Goal: Information Seeking & Learning: Learn about a topic

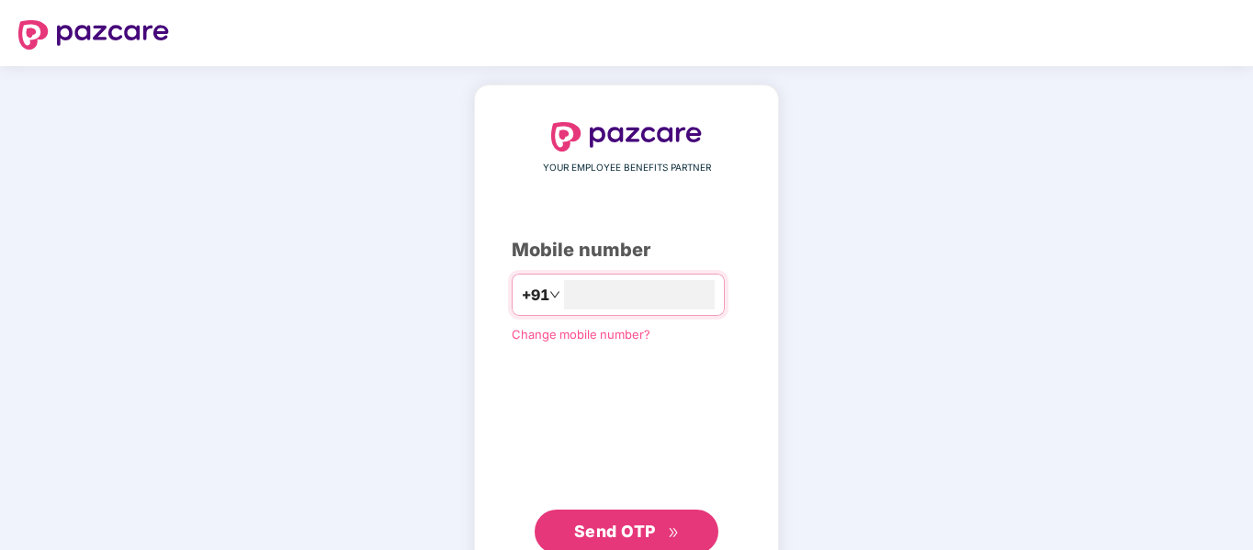
type input "**********"
click at [618, 527] on span "Send OTP" at bounding box center [615, 531] width 82 height 19
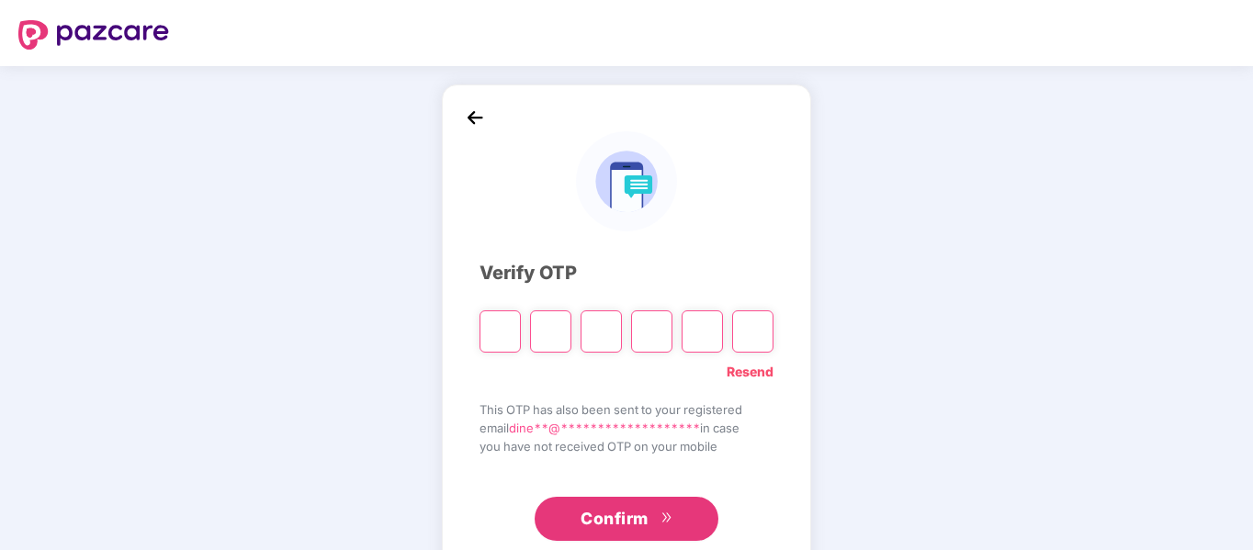
paste input "*"
type input "*"
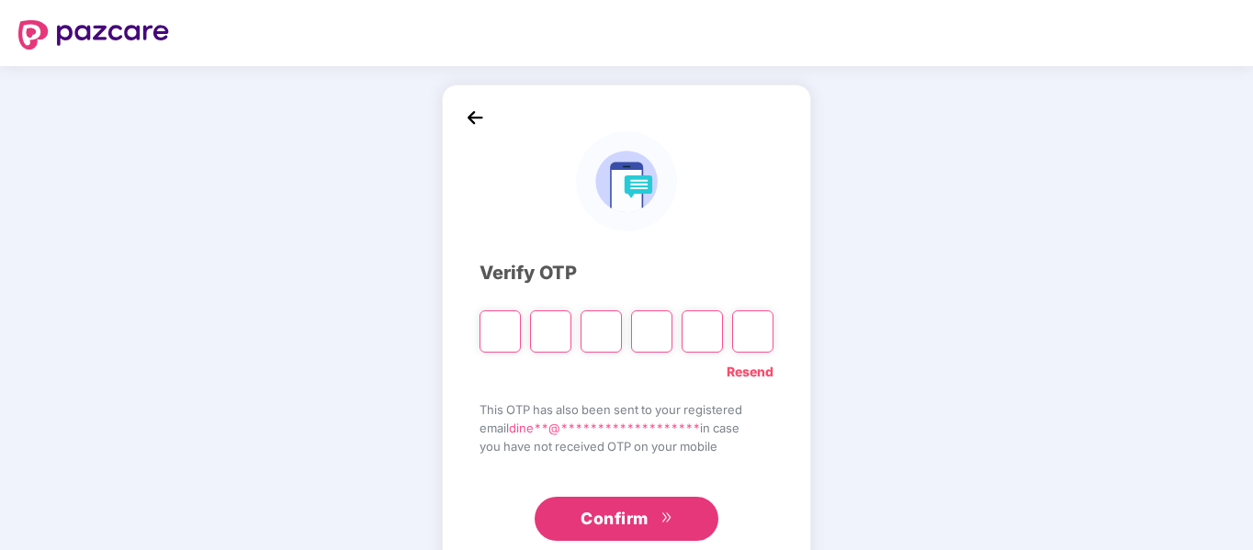
type input "*"
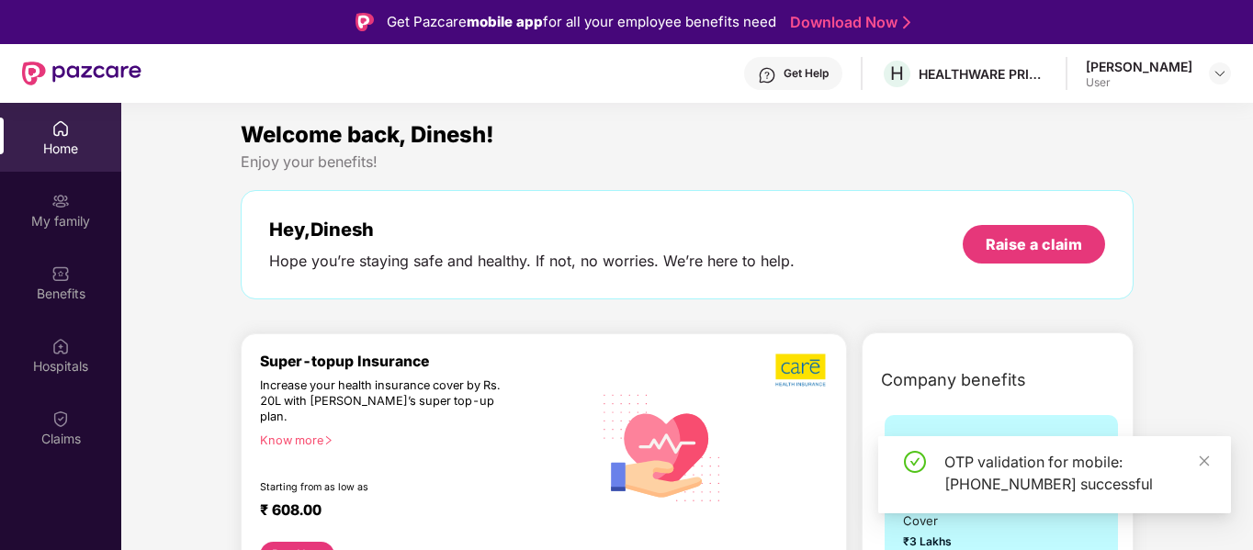
click at [1221, 474] on div "OTP validation for mobile: [PHONE_NUMBER] successful" at bounding box center [1054, 474] width 353 height 77
click at [1203, 459] on icon "close" at bounding box center [1204, 460] width 10 height 10
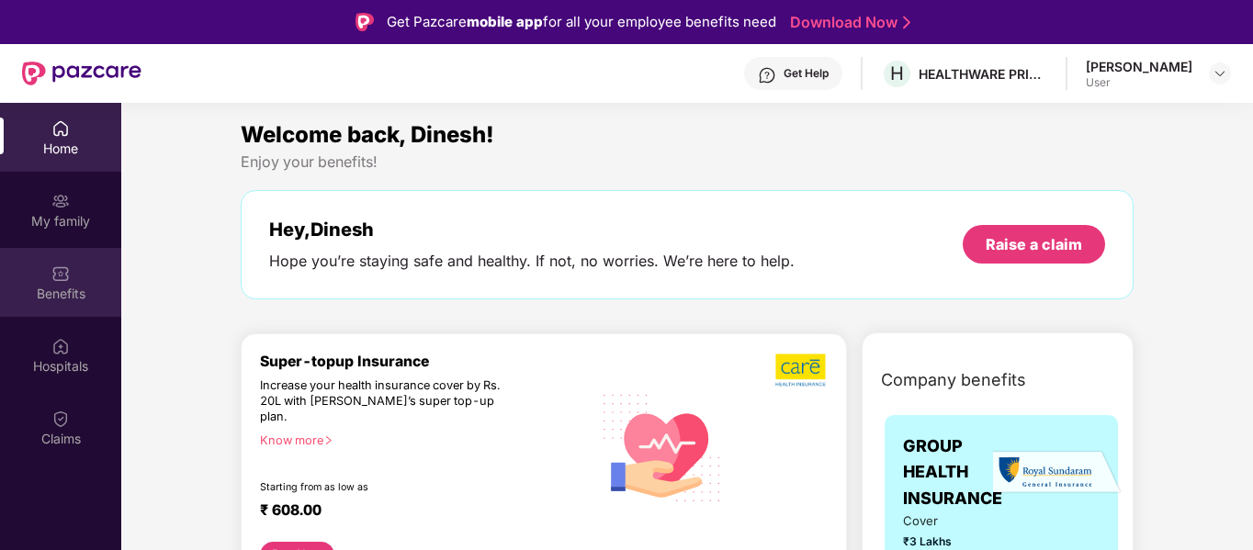
click at [66, 299] on div "Benefits" at bounding box center [60, 294] width 121 height 18
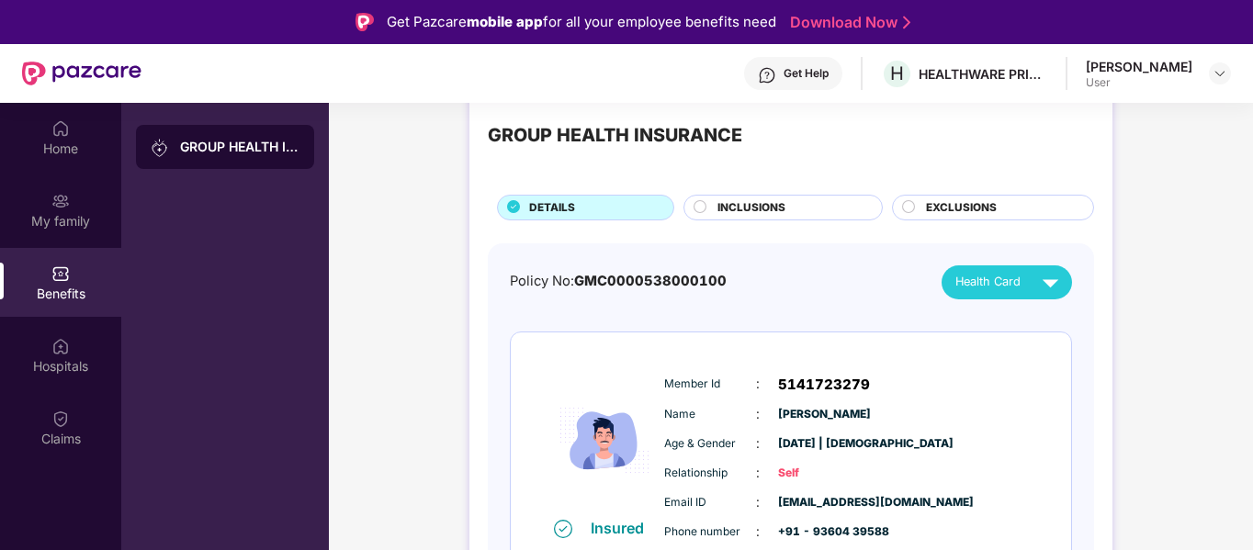
scroll to position [72, 0]
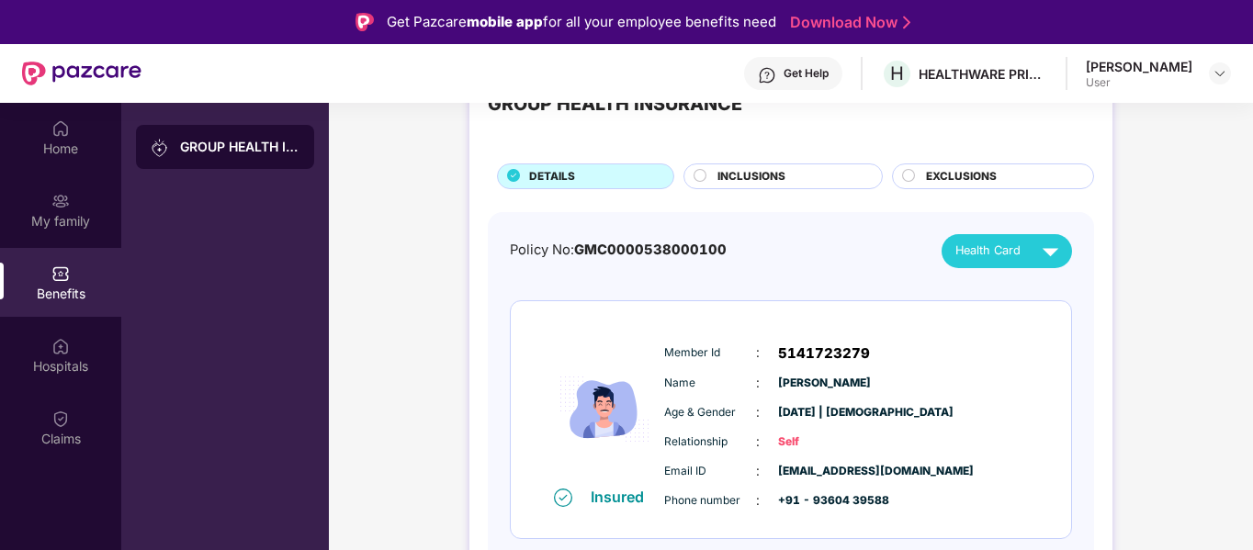
click at [703, 174] on circle at bounding box center [700, 175] width 12 height 12
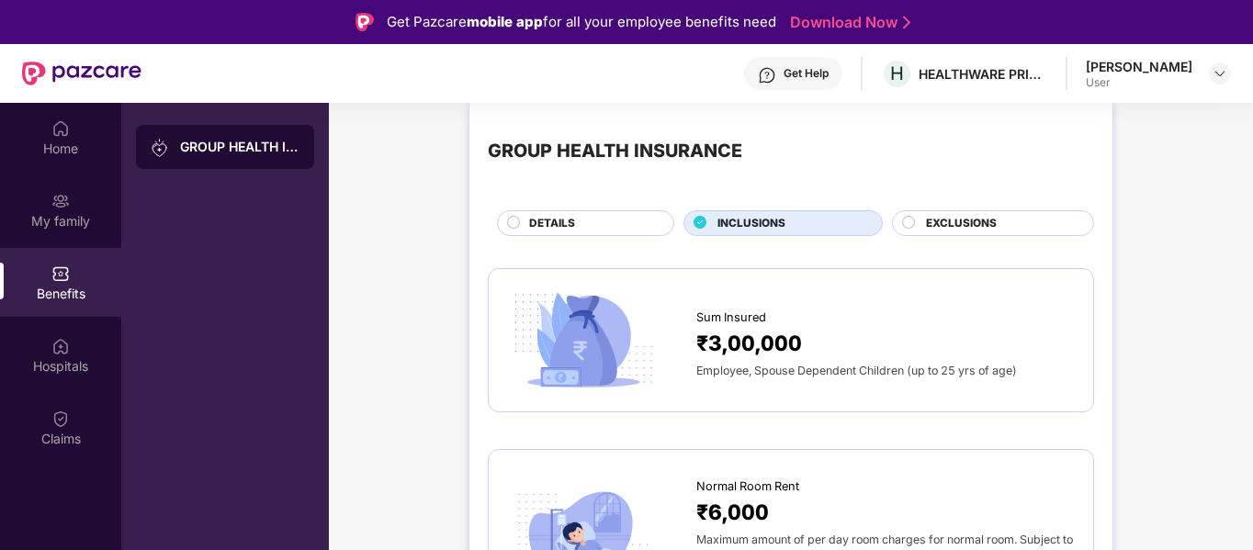
scroll to position [0, 0]
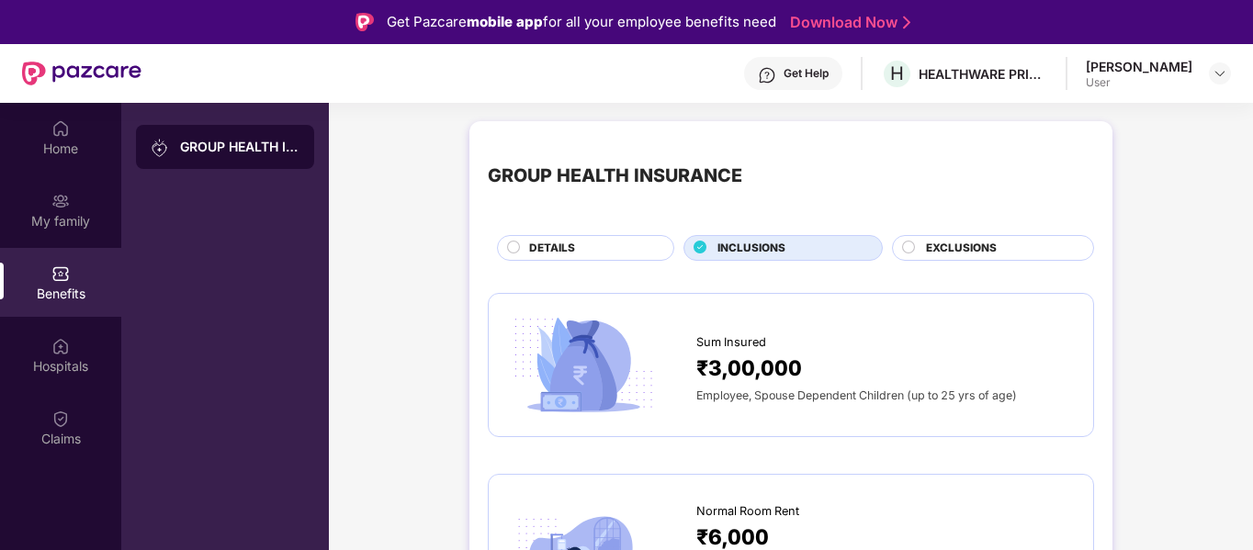
click at [968, 245] on span "EXCLUSIONS" at bounding box center [961, 248] width 71 height 17
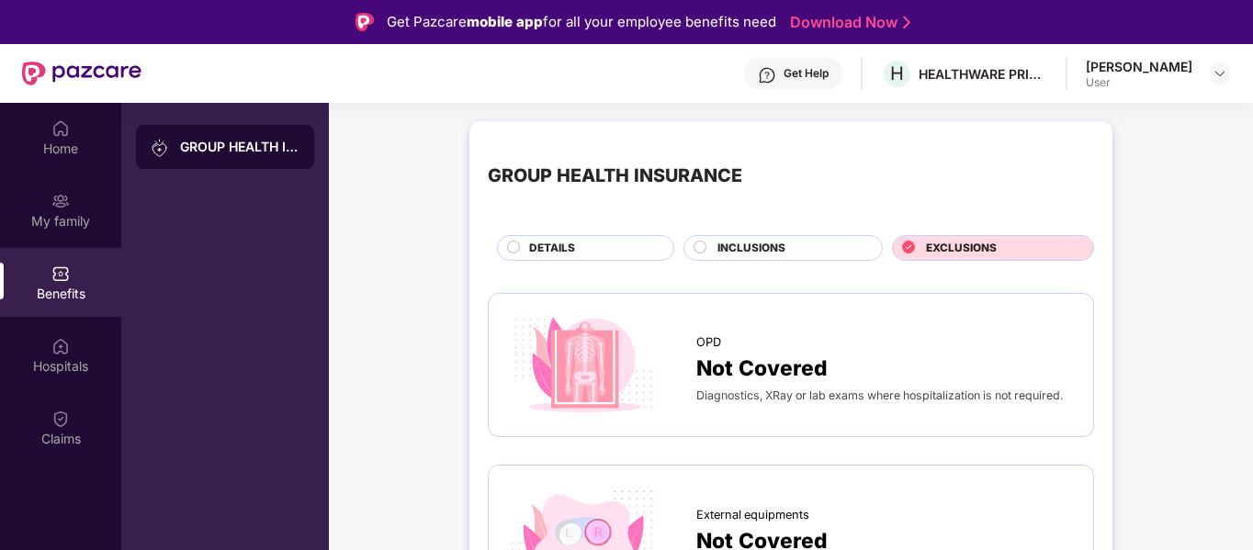
click at [642, 235] on div "DETAILS" at bounding box center [585, 248] width 177 height 26
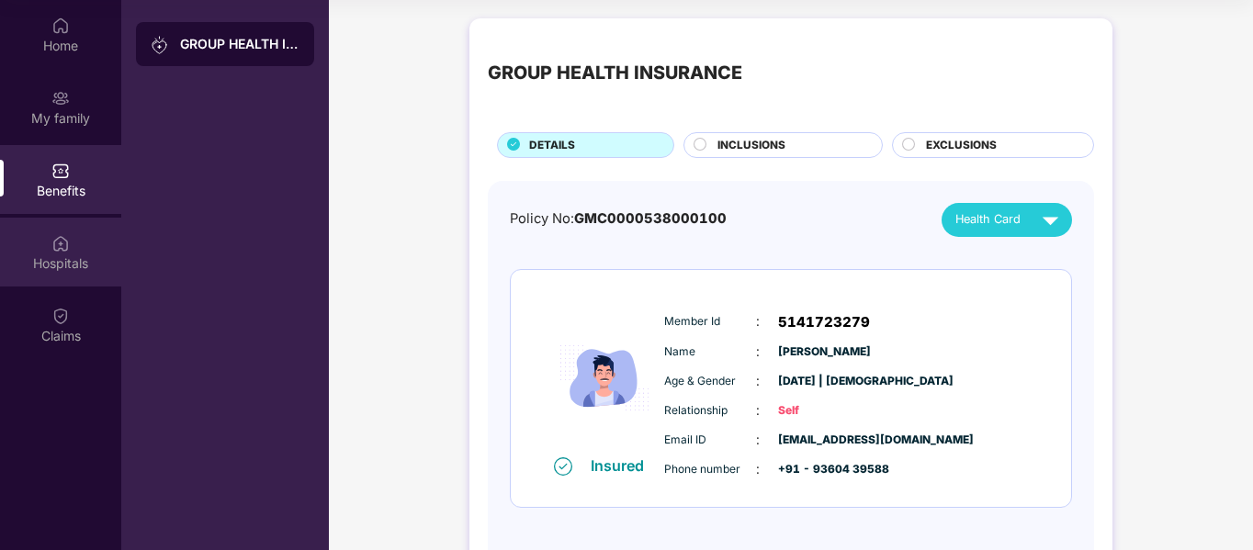
click at [39, 238] on div "Hospitals" at bounding box center [60, 252] width 121 height 69
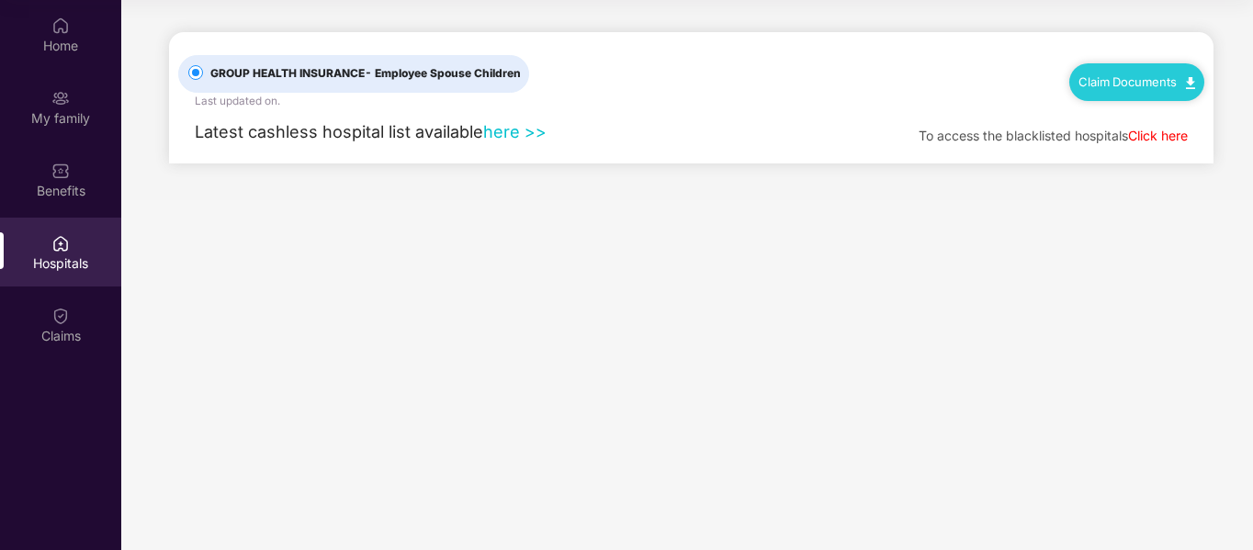
click at [506, 134] on link "here >>" at bounding box center [514, 131] width 63 height 20
click at [1150, 84] on link "Claim Documents" at bounding box center [1136, 81] width 117 height 15
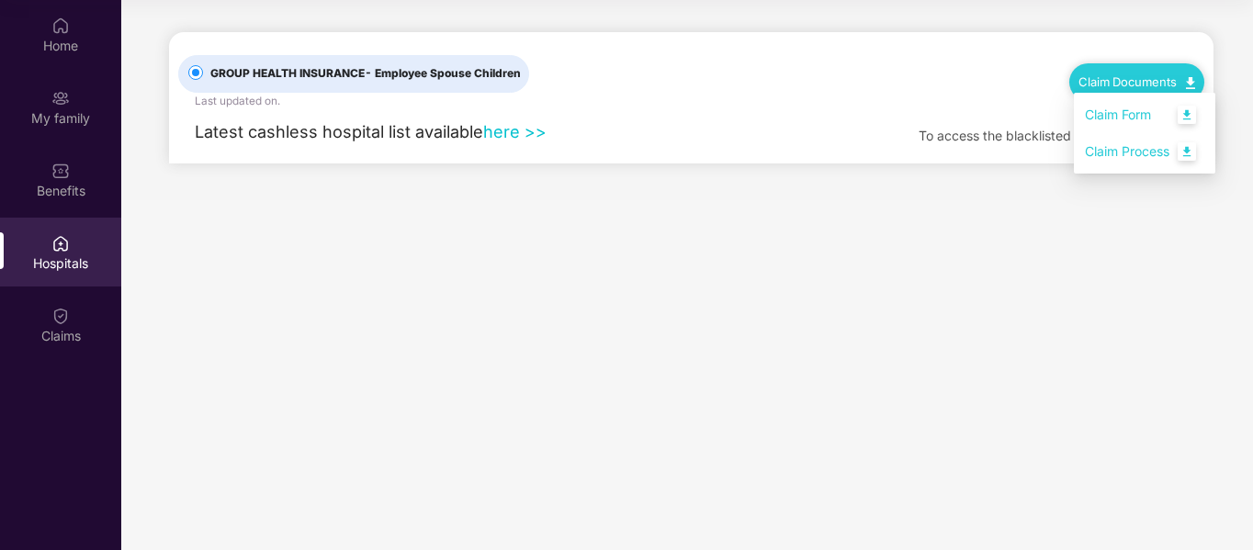
click at [1195, 113] on link "Claim Form" at bounding box center [1144, 115] width 119 height 39
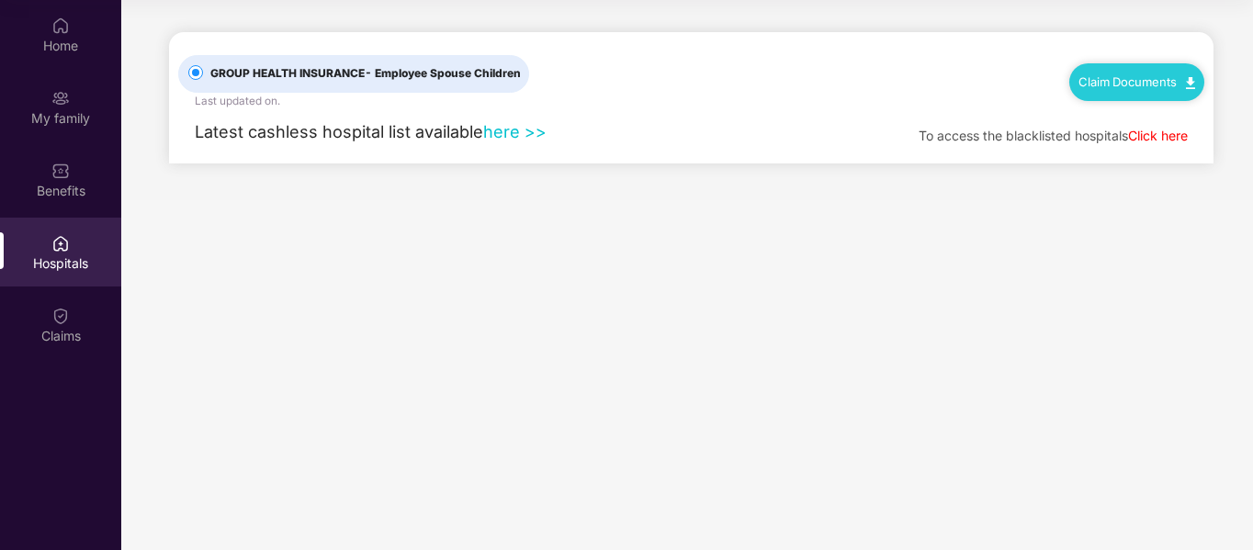
click at [1183, 76] on link "Claim Documents" at bounding box center [1136, 81] width 117 height 15
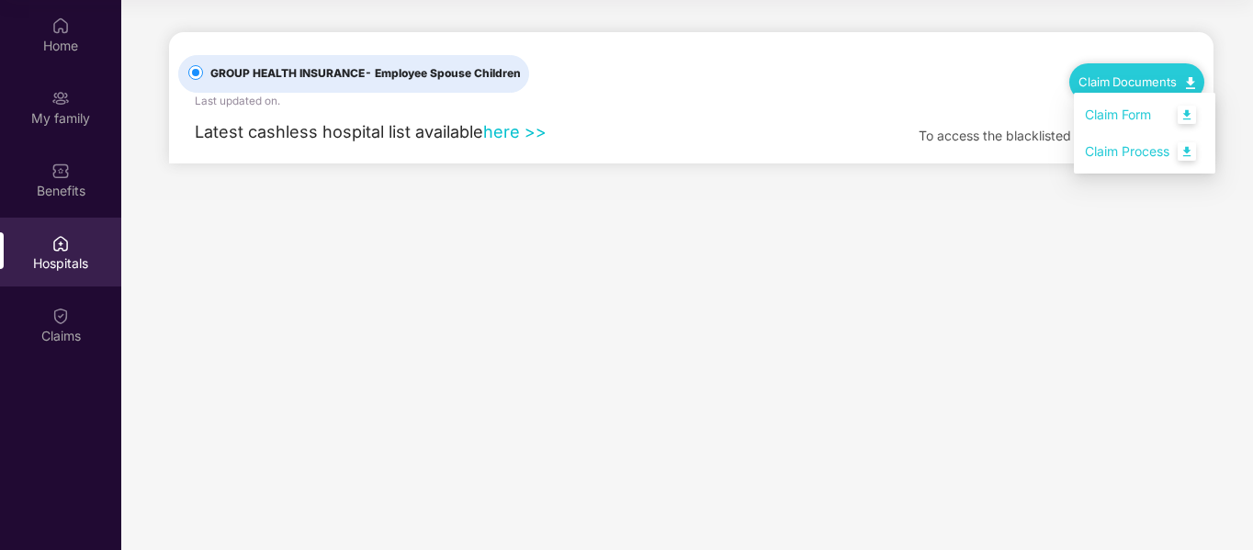
click at [1191, 152] on link "Claim Process" at bounding box center [1144, 151] width 119 height 39
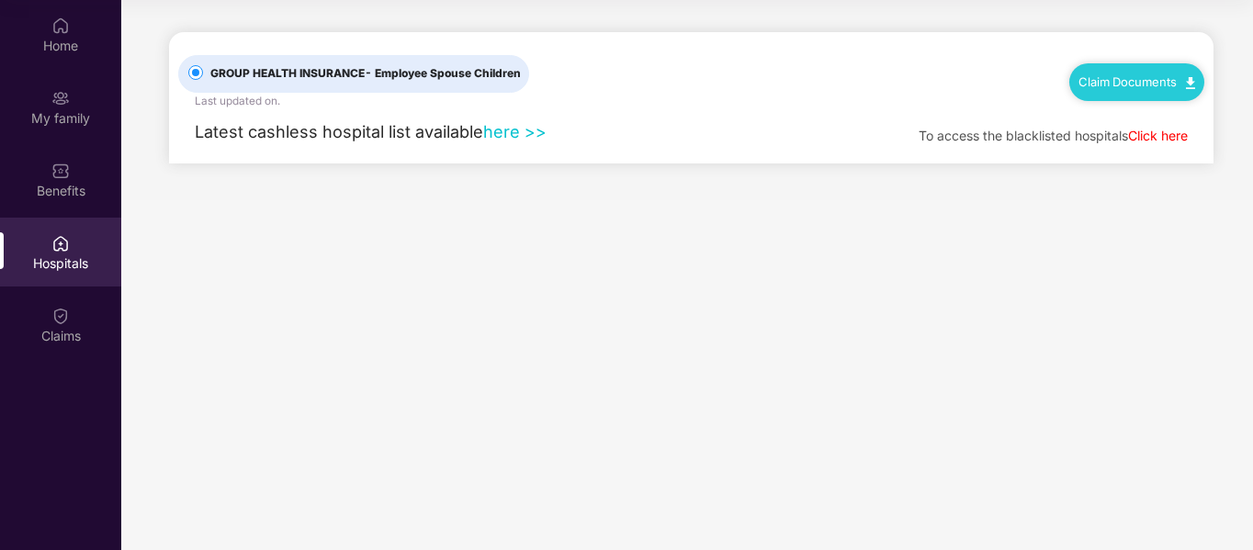
click at [1175, 135] on link "Click here" at bounding box center [1158, 136] width 60 height 16
click at [500, 83] on label "GROUP HEALTH INSURANCE - Employee Spouse Children" at bounding box center [353, 74] width 351 height 38
click at [57, 329] on div "Claims" at bounding box center [60, 336] width 121 height 18
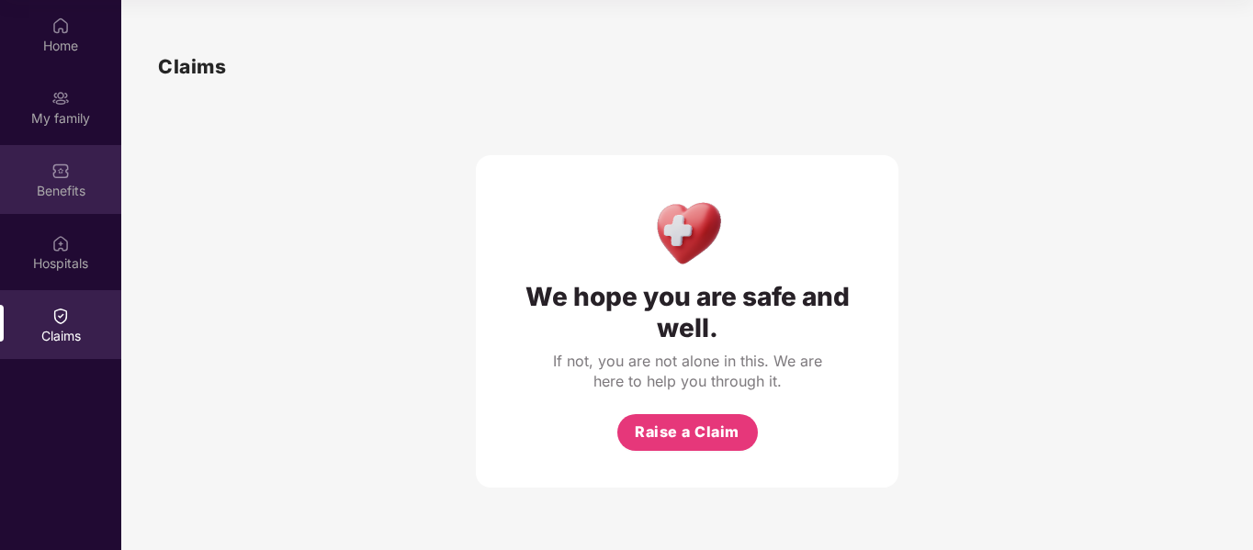
click at [55, 198] on div "Benefits" at bounding box center [60, 191] width 121 height 18
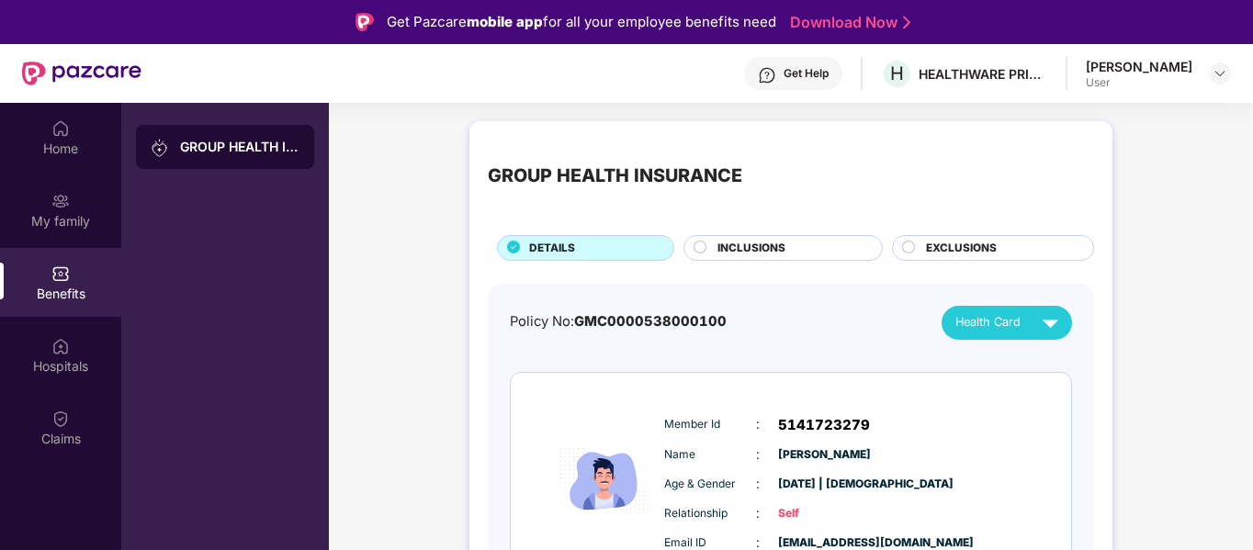
scroll to position [72, 0]
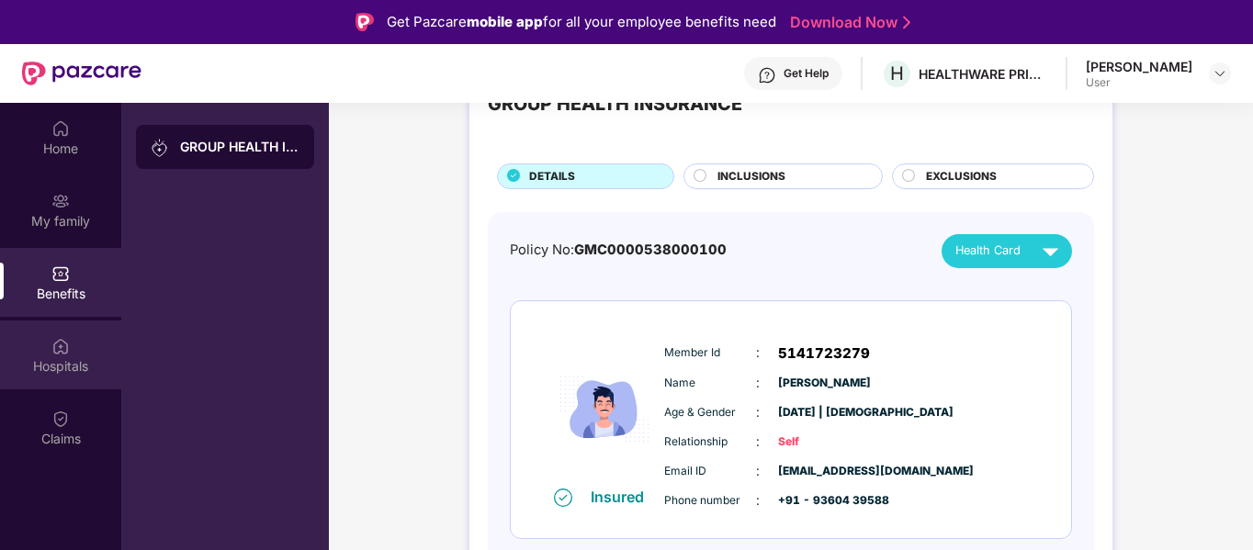
click at [71, 358] on div "Hospitals" at bounding box center [60, 366] width 121 height 18
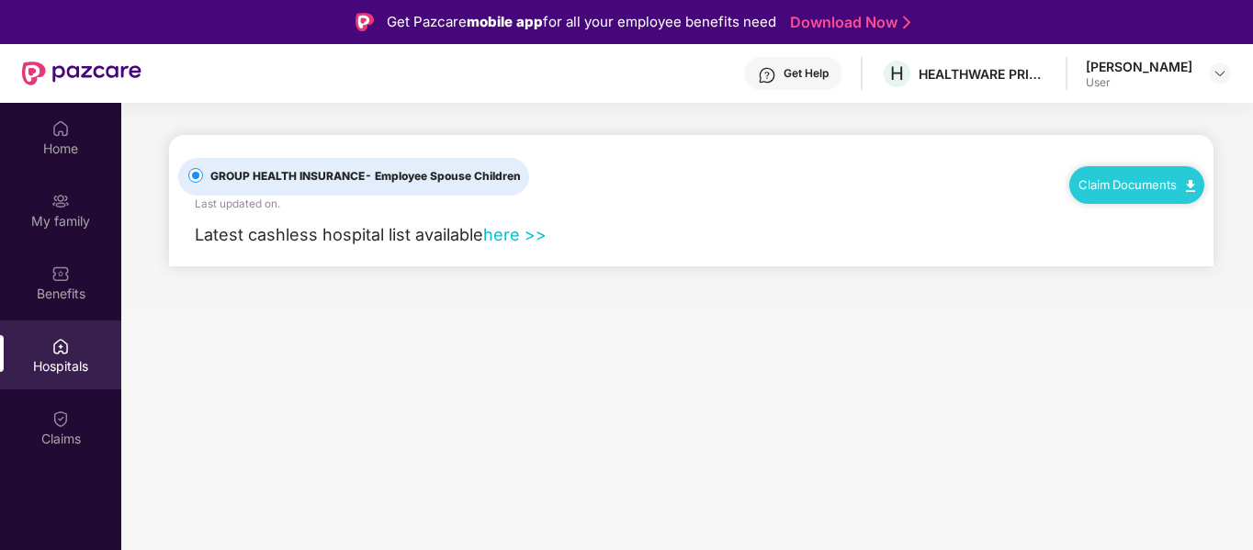
scroll to position [0, 0]
click at [494, 234] on link "here >>" at bounding box center [514, 234] width 63 height 20
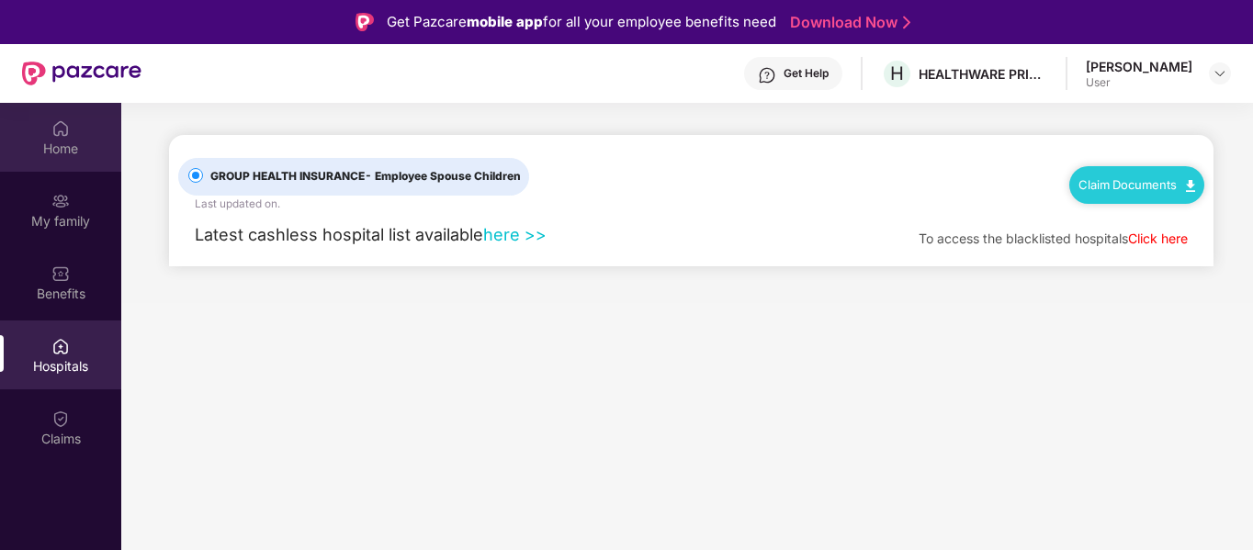
click at [81, 138] on div "Home" at bounding box center [60, 137] width 121 height 69
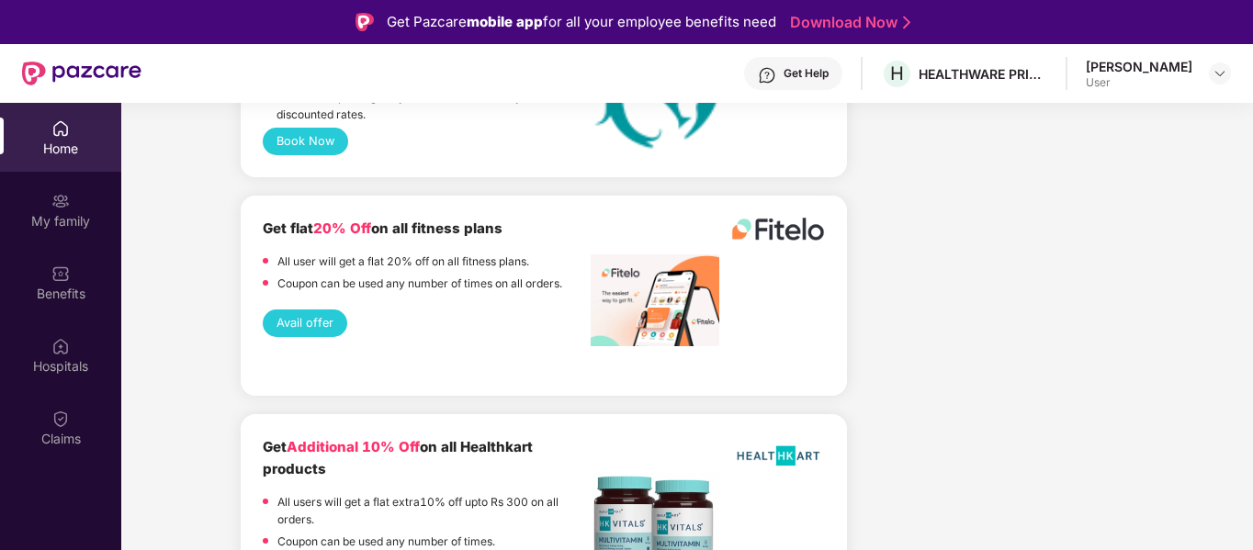
scroll to position [3851, 0]
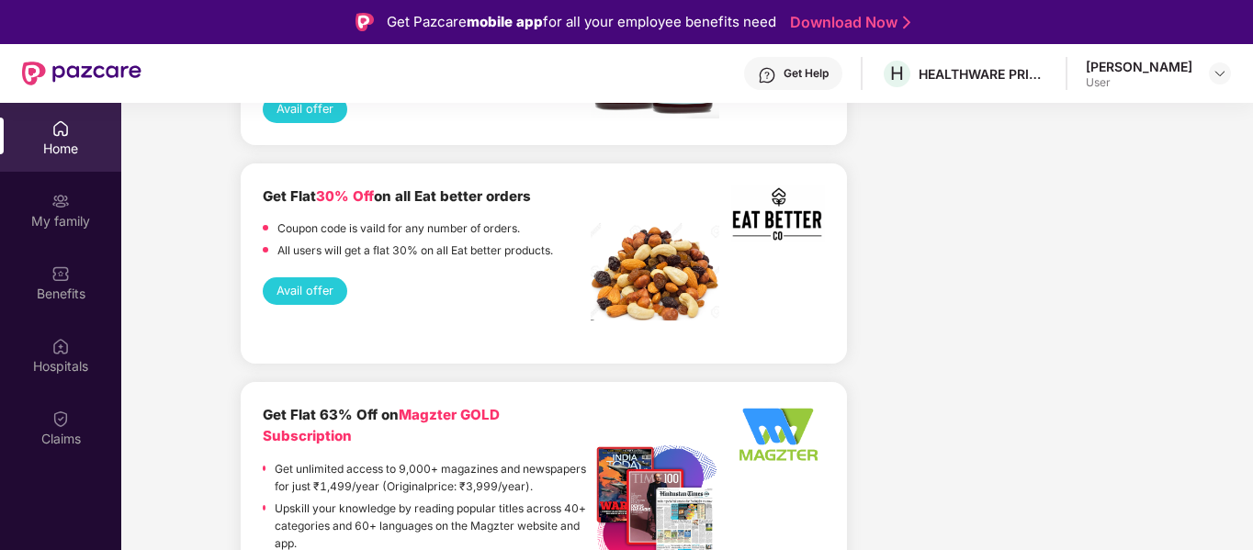
click at [321, 277] on button "Avail offer" at bounding box center [305, 291] width 84 height 28
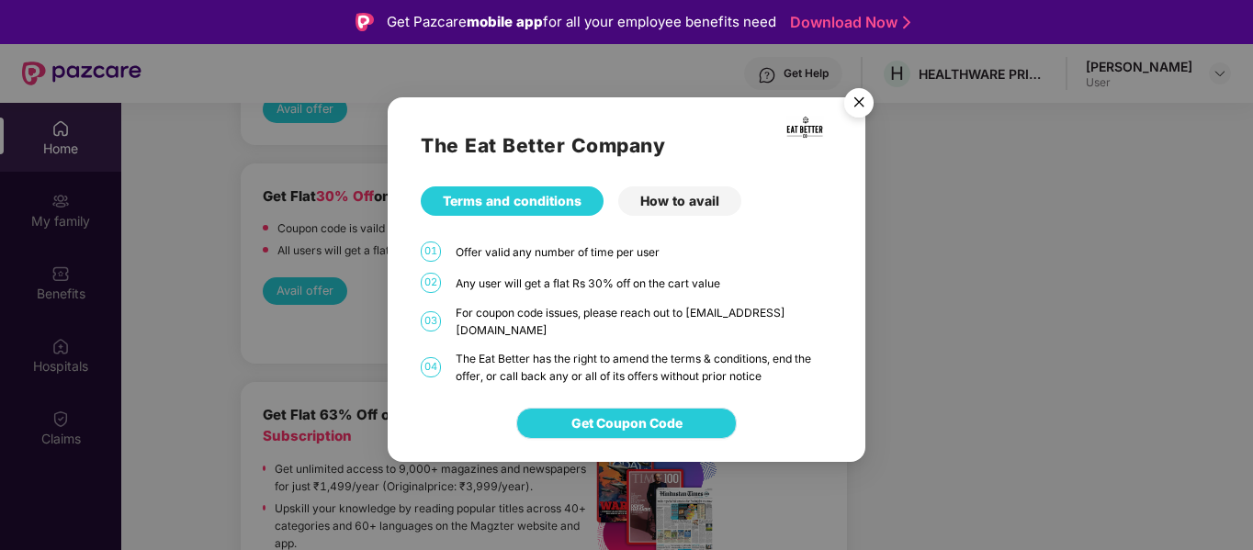
click at [643, 413] on span "Get Coupon Code" at bounding box center [626, 423] width 111 height 20
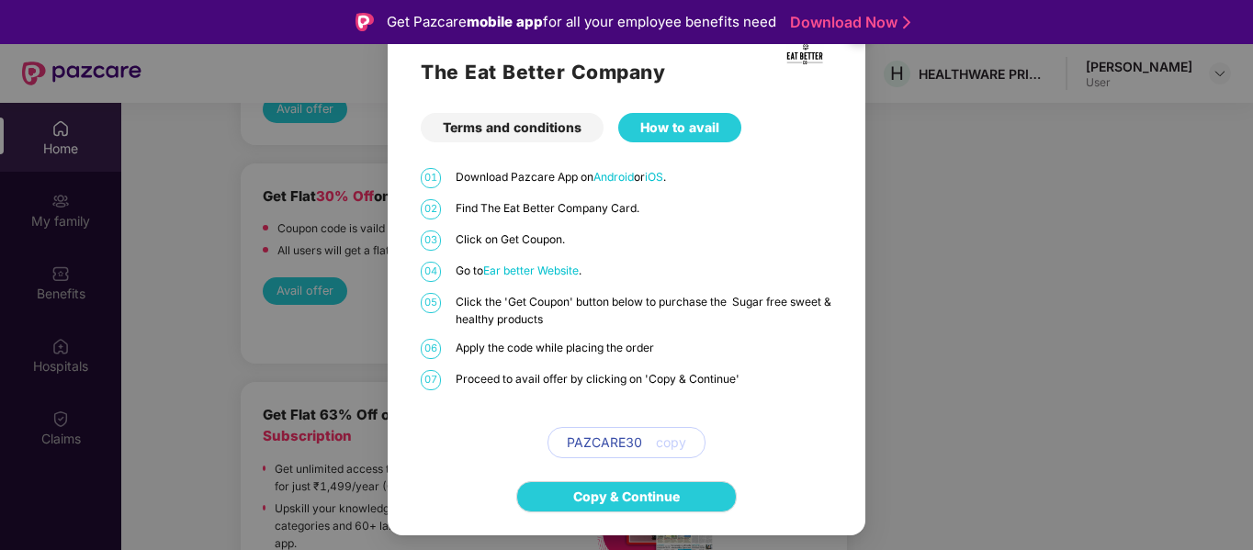
click at [671, 442] on span "copy" at bounding box center [671, 443] width 30 height 20
drag, startPoint x: 635, startPoint y: 442, endPoint x: 556, endPoint y: 441, distance: 79.0
click at [556, 441] on div "PAZCARE30 copy" at bounding box center [626, 442] width 158 height 31
click at [581, 512] on button "Copy & Continue" at bounding box center [626, 496] width 220 height 31
click at [584, 498] on link "Copy & Continue" at bounding box center [626, 497] width 107 height 20
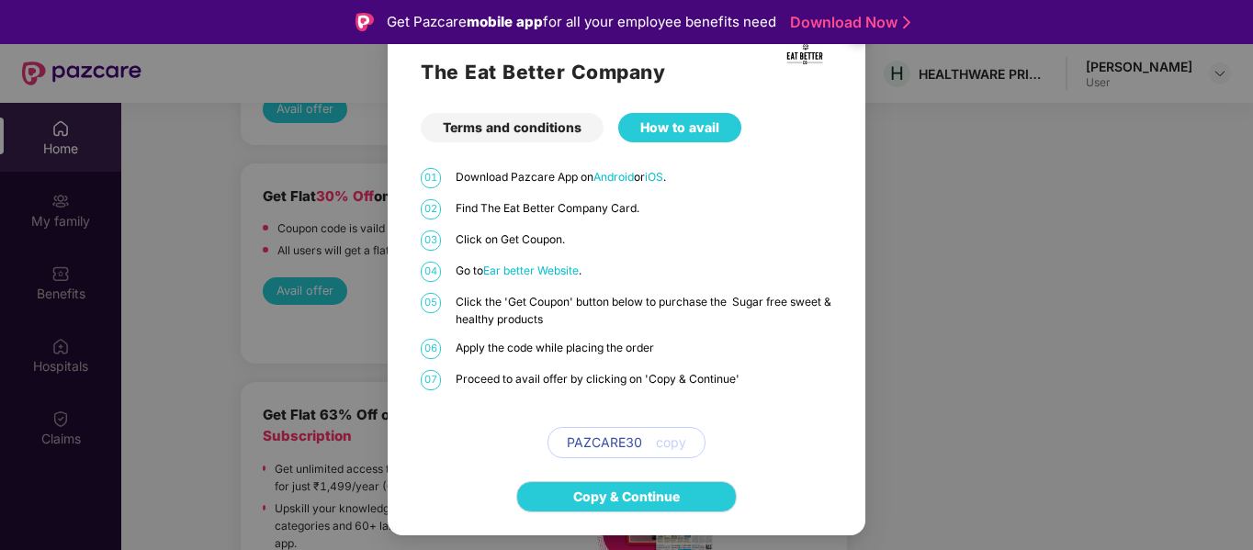
click at [1018, 245] on div "The Eat Better Company Terms and conditions How to avail 01 Download Pazcare Ap…" at bounding box center [626, 275] width 1253 height 550
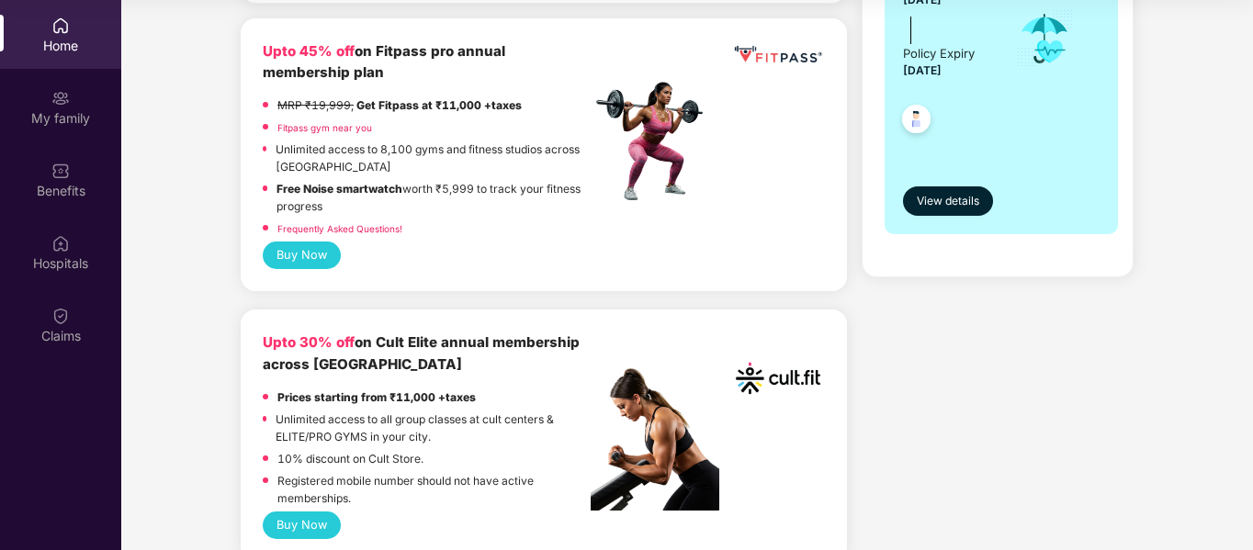
scroll to position [0, 0]
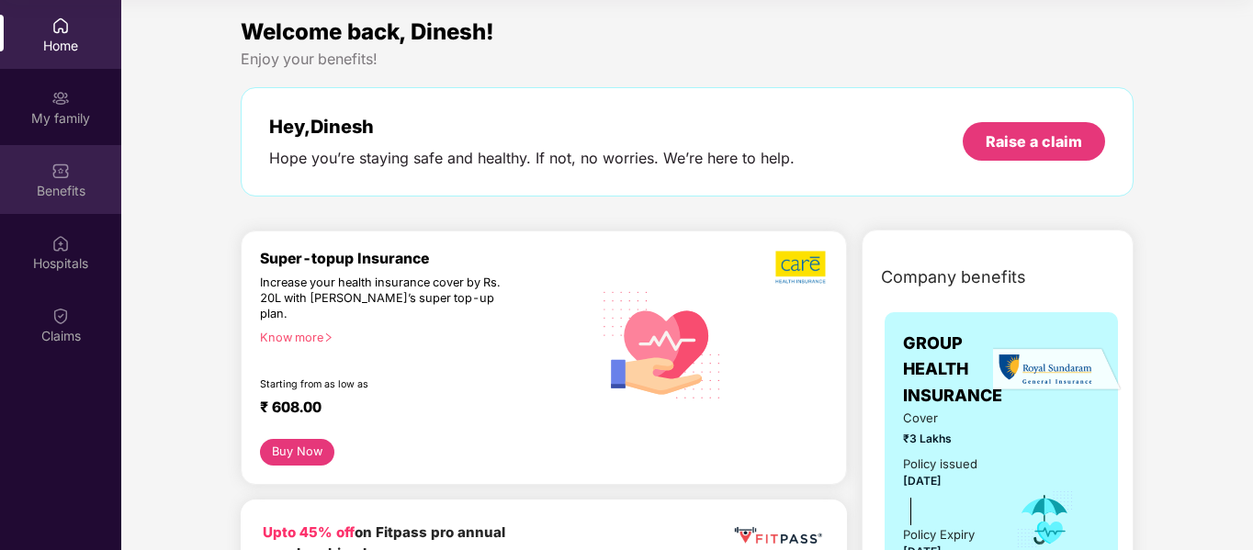
click at [61, 186] on div "Benefits" at bounding box center [60, 191] width 121 height 18
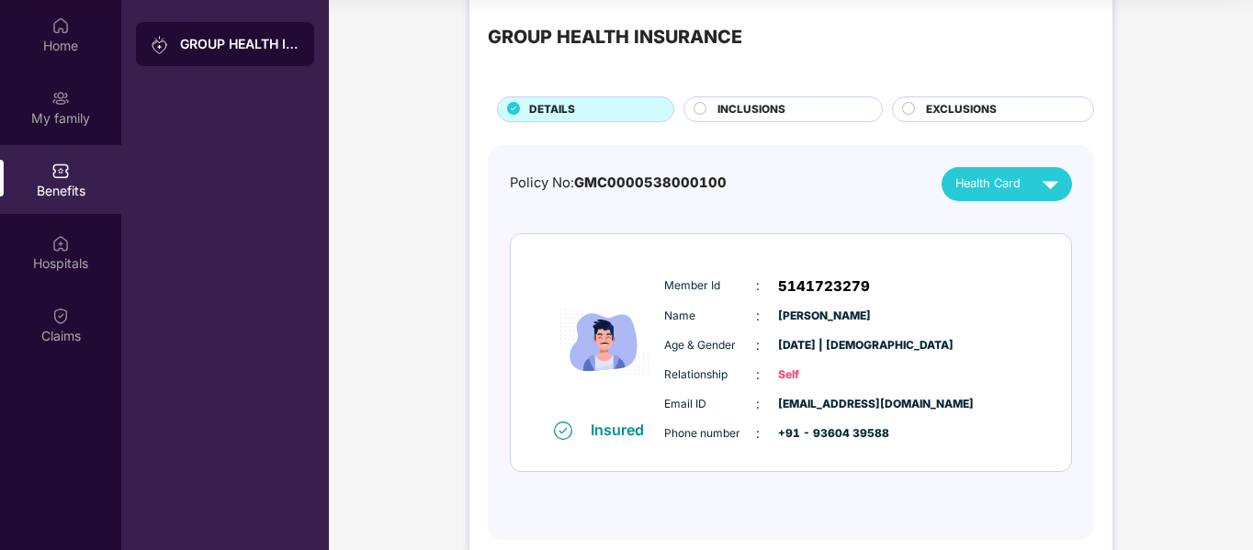
scroll to position [72, 0]
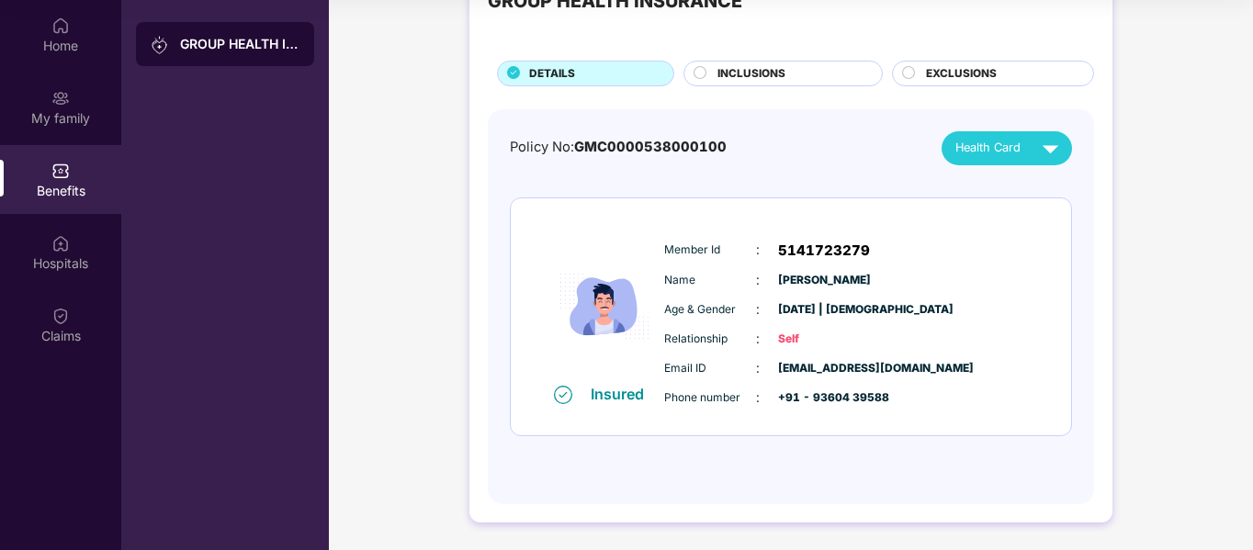
click at [604, 309] on img at bounding box center [604, 306] width 110 height 155
drag, startPoint x: 604, startPoint y: 309, endPoint x: 586, endPoint y: 307, distance: 18.5
click at [586, 307] on img at bounding box center [604, 306] width 110 height 155
click at [1053, 150] on img at bounding box center [1050, 148] width 32 height 32
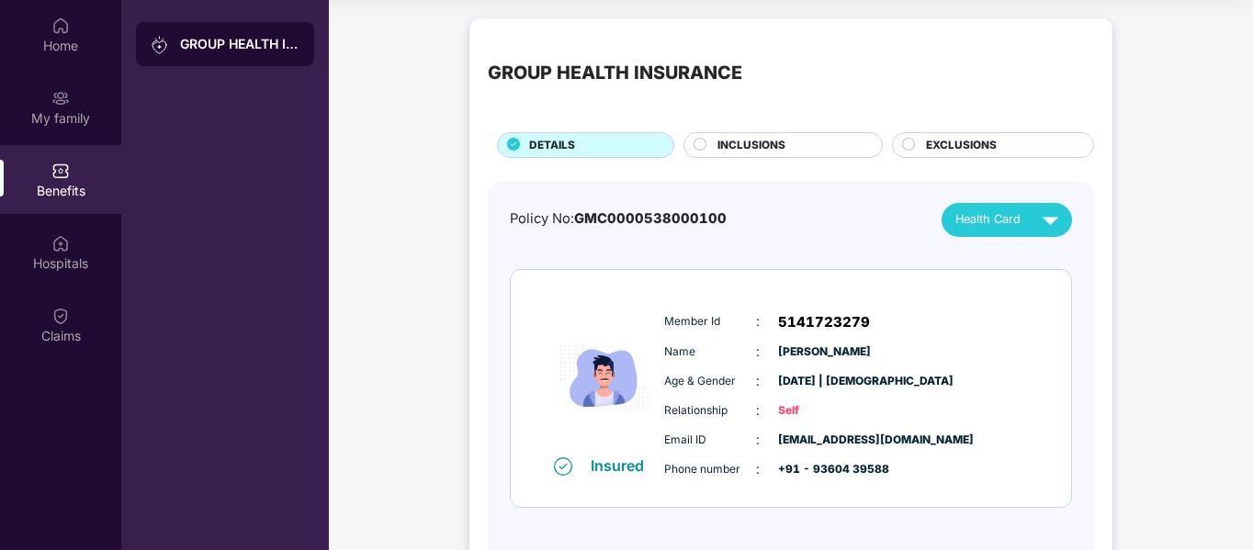
click at [753, 149] on span "INCLUSIONS" at bounding box center [751, 145] width 68 height 17
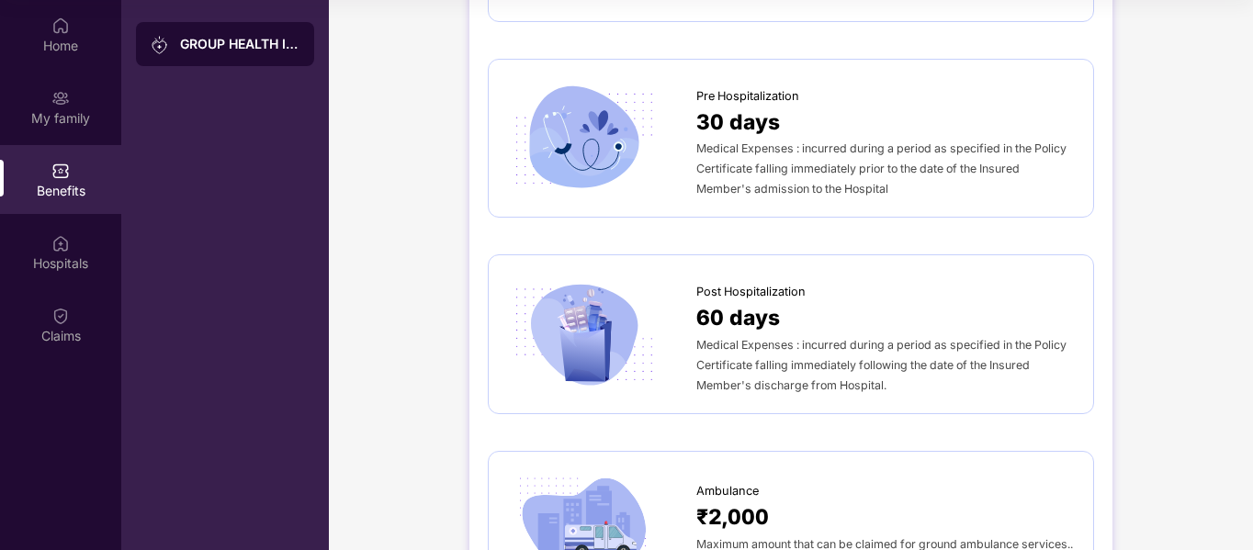
scroll to position [2346, 0]
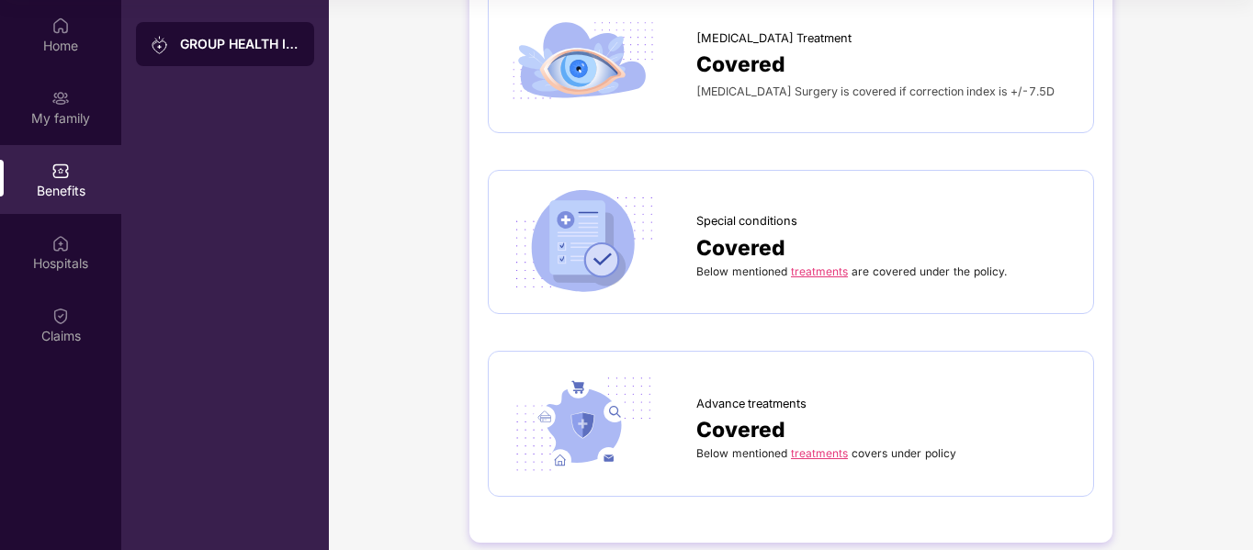
click at [825, 264] on link "treatments" at bounding box center [819, 271] width 57 height 14
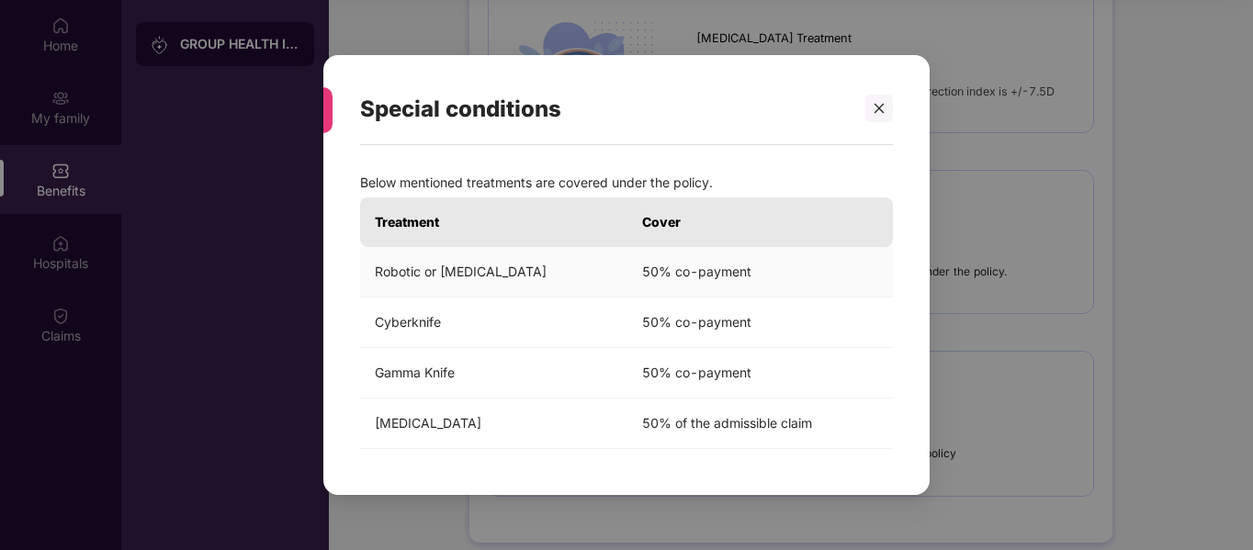
click at [627, 274] on td "50% co-payment" at bounding box center [759, 272] width 265 height 51
click at [587, 283] on td "Robotic or [MEDICAL_DATA]" at bounding box center [493, 272] width 267 height 51
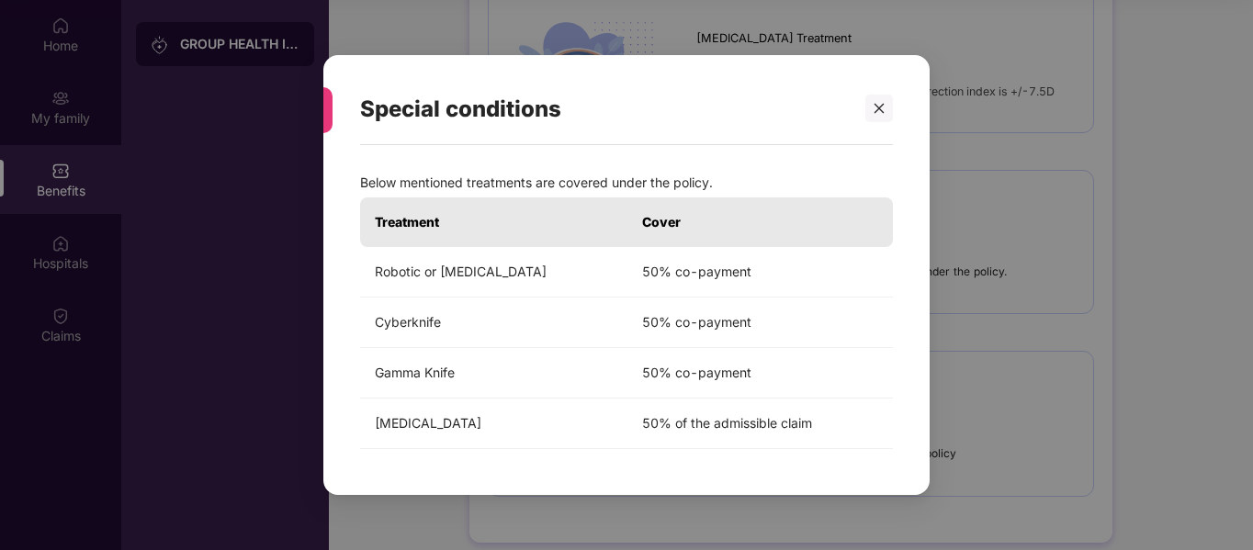
click at [563, 224] on th "Treatment" at bounding box center [493, 222] width 267 height 50
click at [627, 337] on td "50% co-payment" at bounding box center [759, 323] width 265 height 51
click at [627, 360] on td "50% co-payment" at bounding box center [759, 373] width 265 height 51
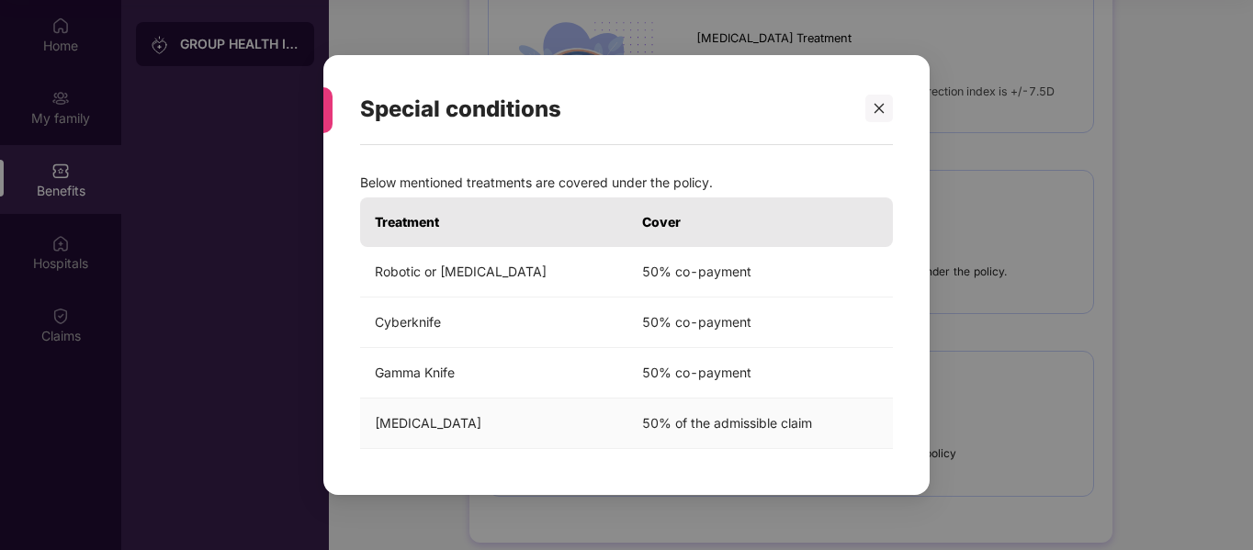
click at [632, 436] on td "50% of the admissible claim" at bounding box center [759, 424] width 265 height 51
click at [569, 253] on td "Robotic or [MEDICAL_DATA]" at bounding box center [493, 272] width 267 height 51
click at [566, 298] on td "Cyberknife" at bounding box center [493, 323] width 267 height 51
click at [571, 370] on td "Gamma Knife" at bounding box center [493, 373] width 267 height 51
click at [571, 399] on td "[MEDICAL_DATA]" at bounding box center [493, 424] width 267 height 51
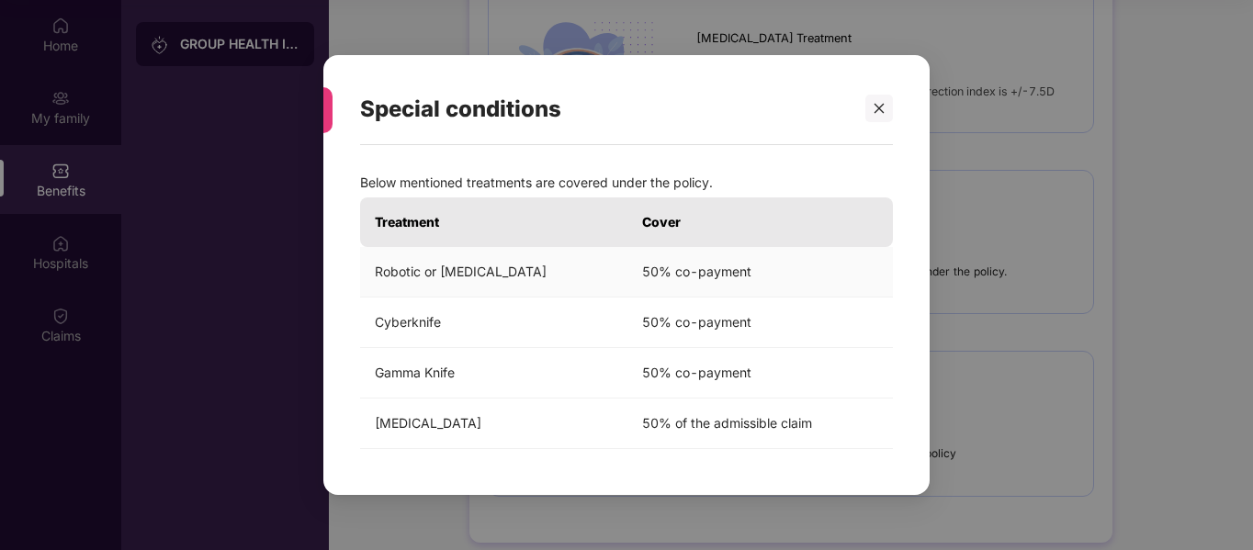
click at [577, 283] on td "Robotic or [MEDICAL_DATA]" at bounding box center [493, 272] width 267 height 51
click at [869, 103] on div at bounding box center [879, 109] width 28 height 28
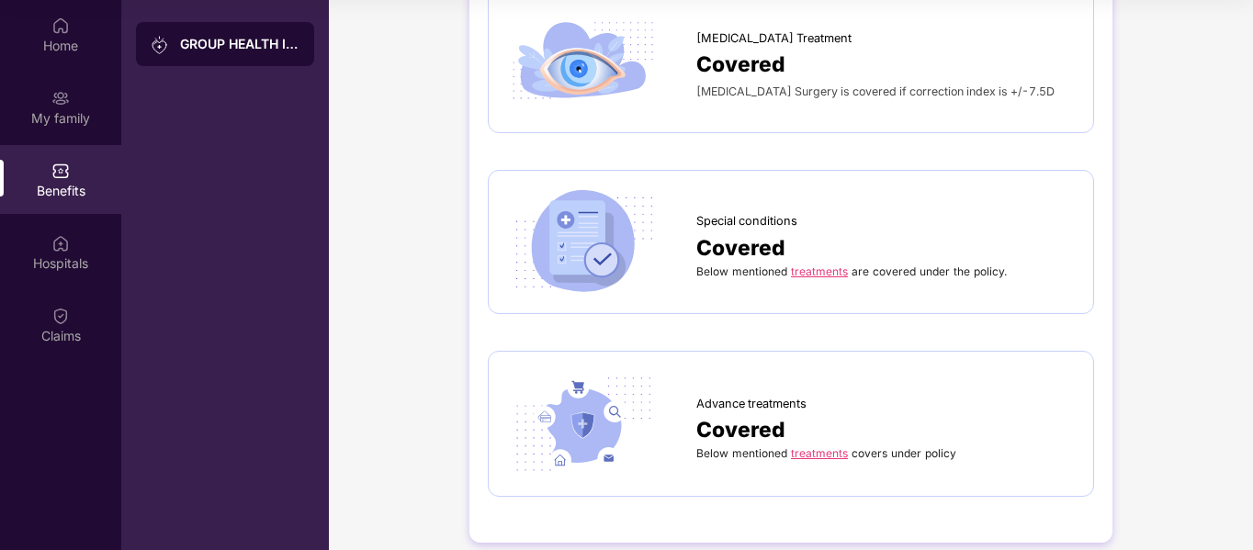
click at [837, 446] on link "treatments" at bounding box center [819, 453] width 57 height 14
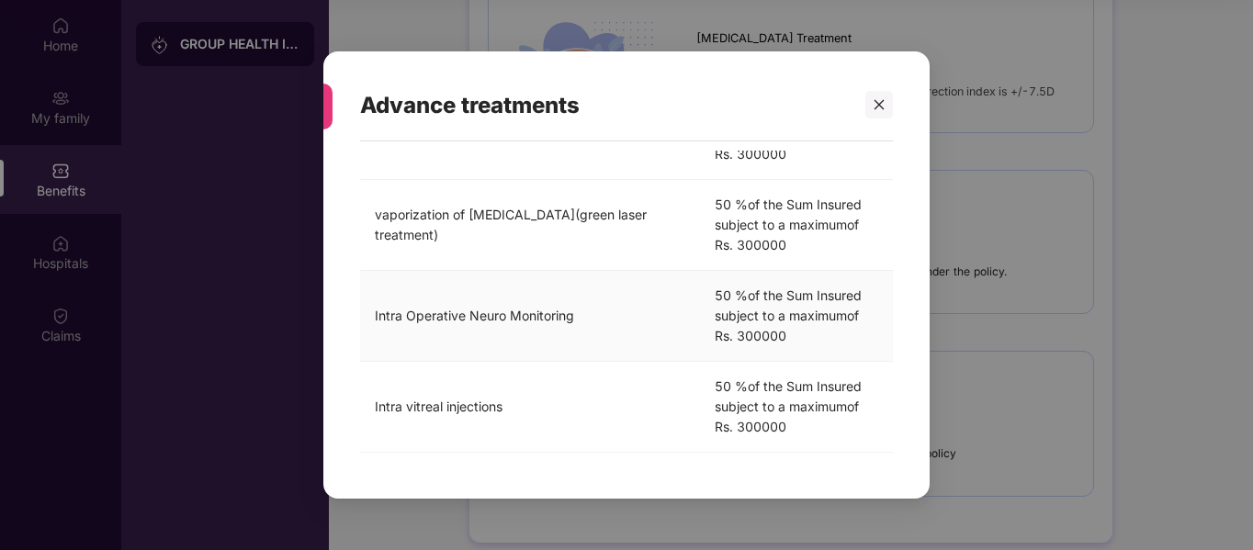
scroll to position [0, 0]
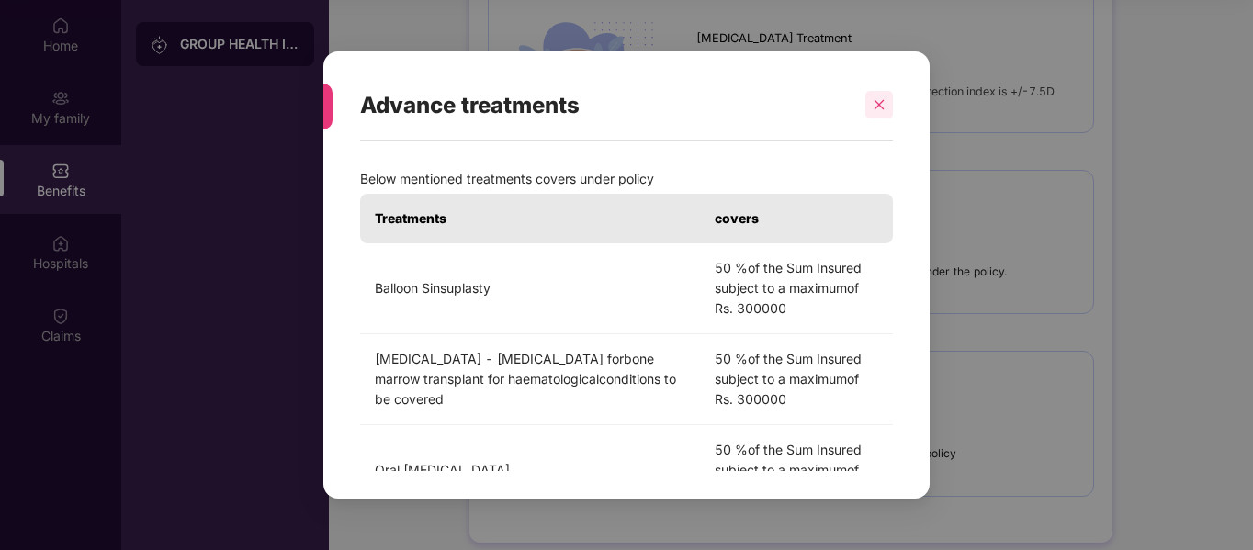
click at [873, 105] on icon "close" at bounding box center [878, 104] width 13 height 13
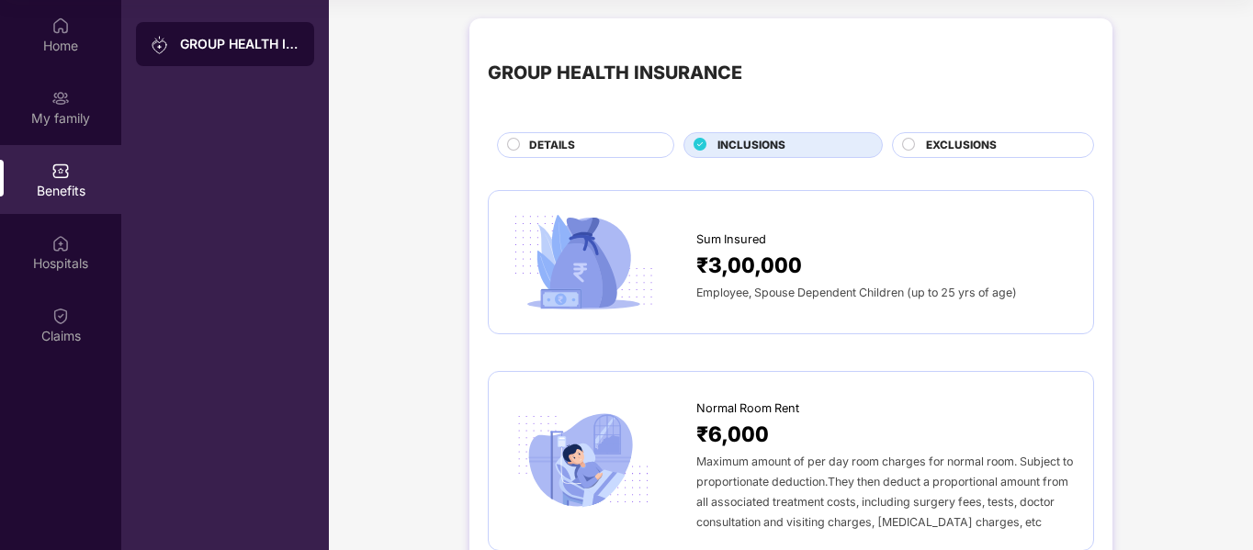
click at [241, 43] on div "GROUP HEALTH INSURANCE" at bounding box center [239, 44] width 119 height 18
click at [240, 43] on div "GROUP HEALTH INSURANCE" at bounding box center [239, 44] width 119 height 18
click at [74, 34] on div "Home" at bounding box center [60, 34] width 121 height 69
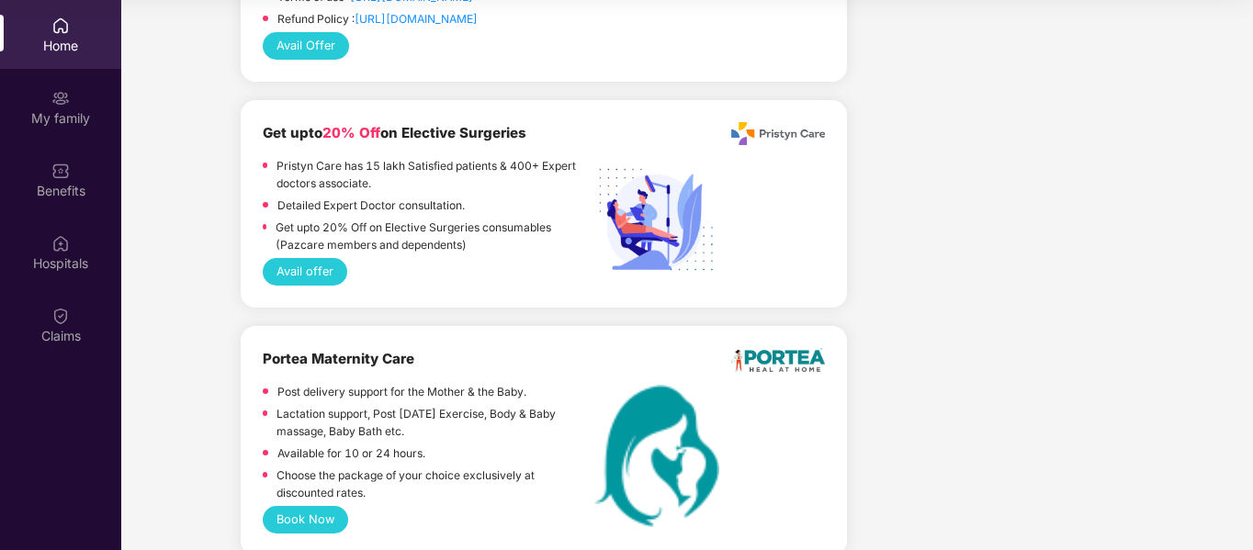
scroll to position [3369, 0]
